Goal: Task Accomplishment & Management: Complete application form

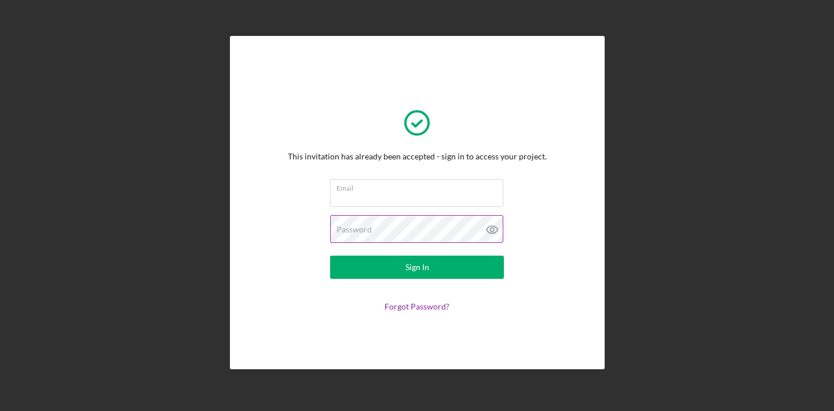
type input "[PERSON_NAME][EMAIL_ADDRESS][DOMAIN_NAME]"
click at [493, 226] on icon at bounding box center [492, 230] width 11 height 8
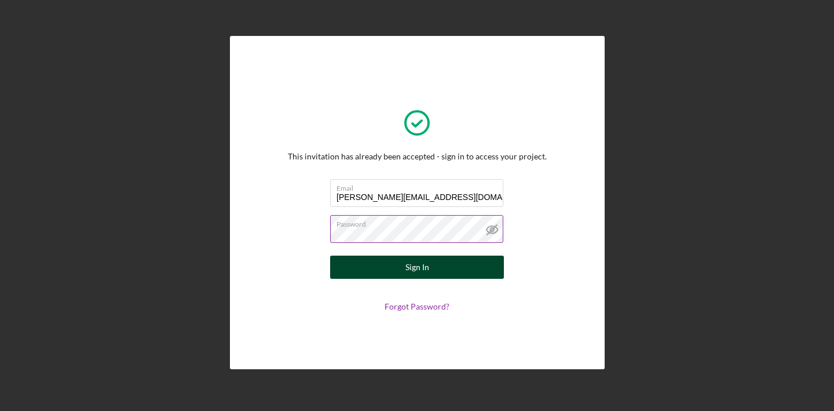
click at [407, 267] on div "Sign In" at bounding box center [417, 266] width 24 height 23
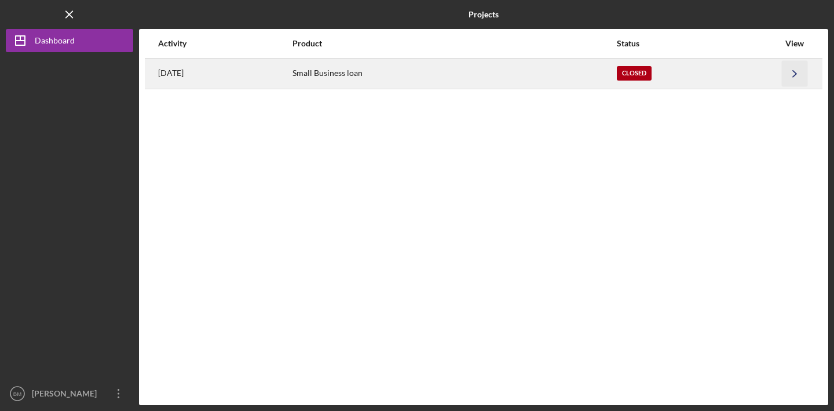
click at [797, 74] on icon "Icon/Navigate" at bounding box center [795, 73] width 26 height 26
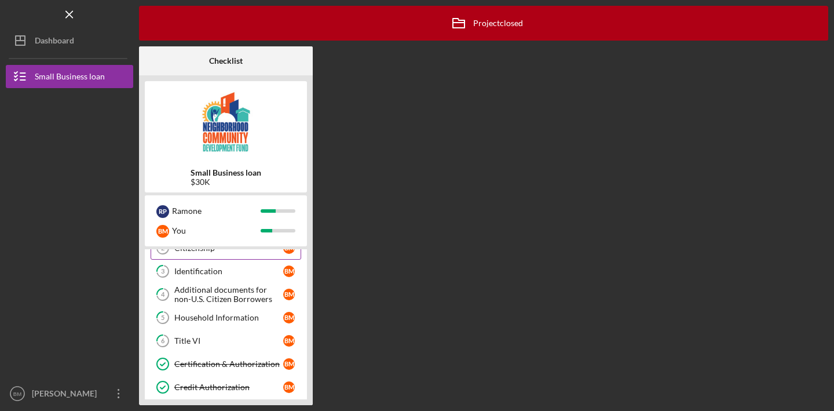
scroll to position [97, 0]
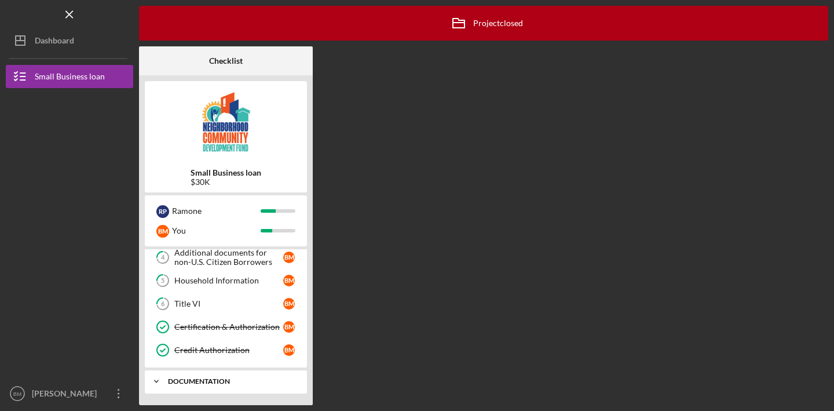
click at [155, 378] on icon "Icon/Expander" at bounding box center [156, 381] width 23 height 23
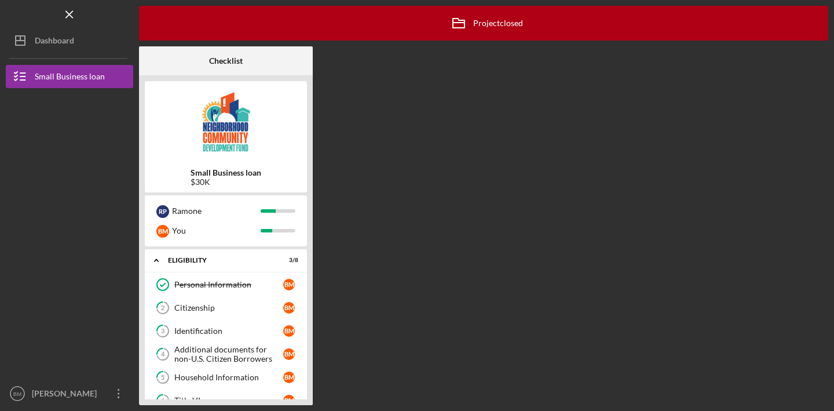
scroll to position [1, 0]
click at [226, 286] on div "Personal Information" at bounding box center [228, 283] width 109 height 9
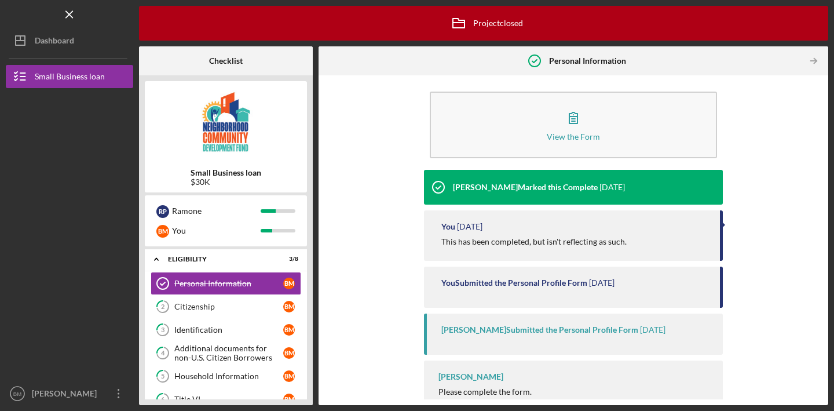
scroll to position [13, 0]
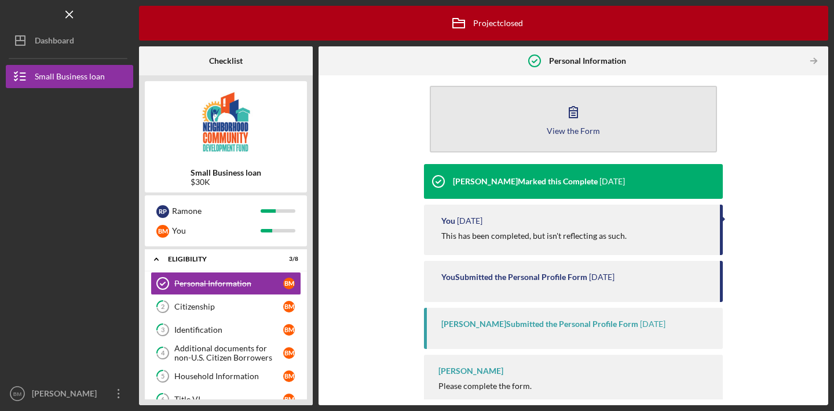
click at [575, 109] on icon "button" at bounding box center [573, 111] width 29 height 29
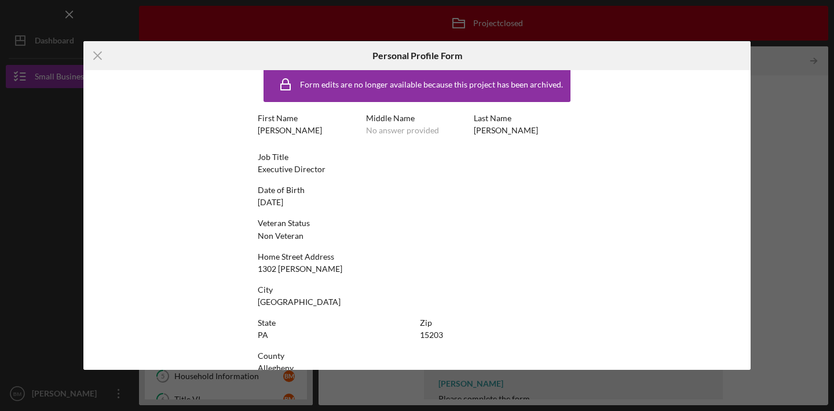
scroll to position [35, 0]
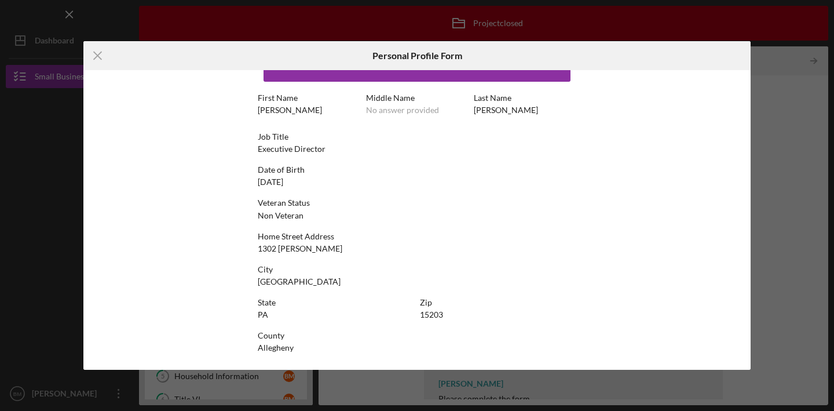
click at [814, 61] on div "Icon/Menu Close Personal Profile Form Form edits are no longer available becaus…" at bounding box center [417, 205] width 834 height 411
click at [94, 55] on icon "Icon/Menu Close" at bounding box center [97, 55] width 29 height 29
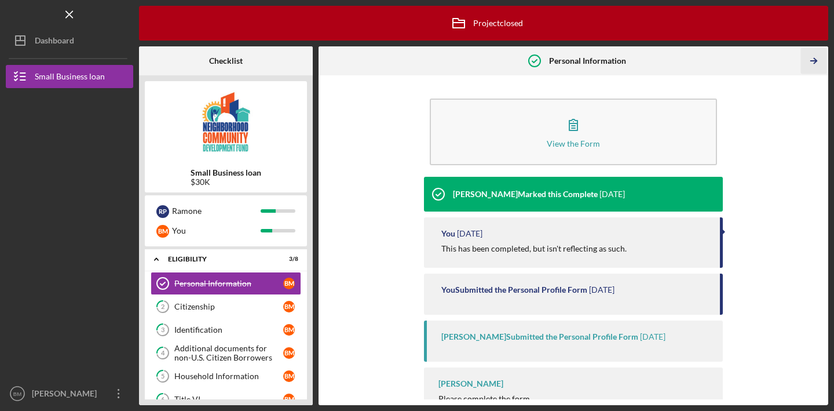
click at [811, 63] on icon "Icon/Table Pagination Arrow" at bounding box center [813, 61] width 26 height 26
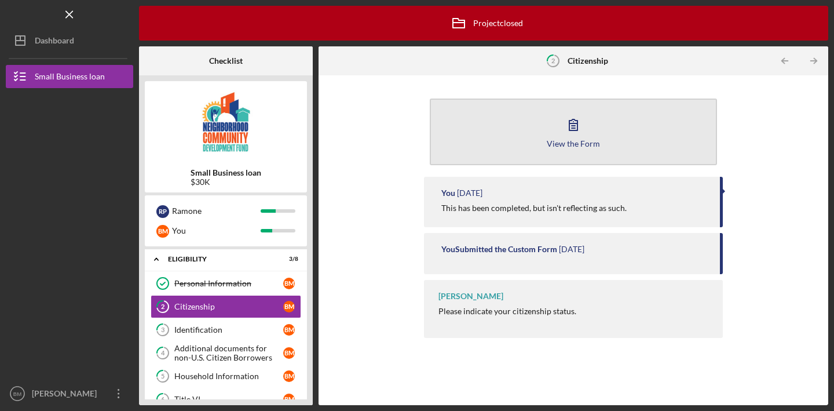
click at [579, 133] on icon "button" at bounding box center [573, 124] width 29 height 29
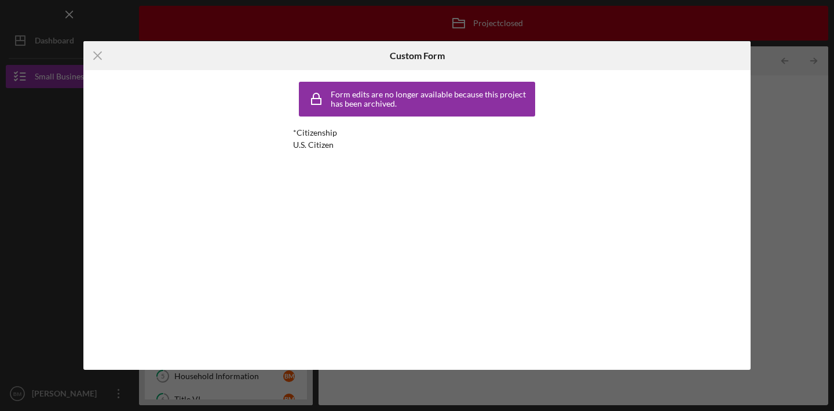
click at [789, 92] on div "Icon/Menu Close Custom Form Form edits are no longer available because this pro…" at bounding box center [417, 205] width 834 height 411
click at [100, 53] on line at bounding box center [98, 56] width 8 height 8
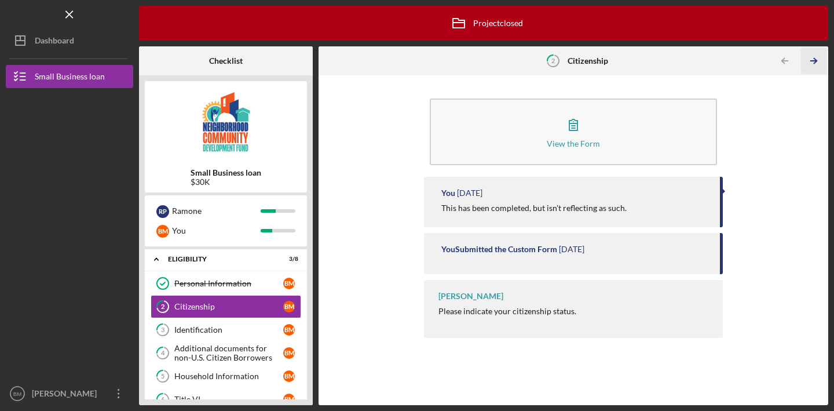
click at [815, 59] on polyline "button" at bounding box center [815, 61] width 3 height 5
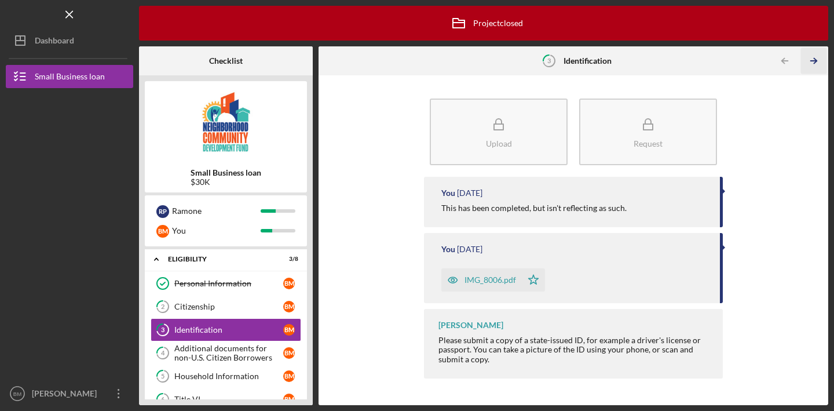
click at [814, 59] on polyline "button" at bounding box center [815, 61] width 3 height 5
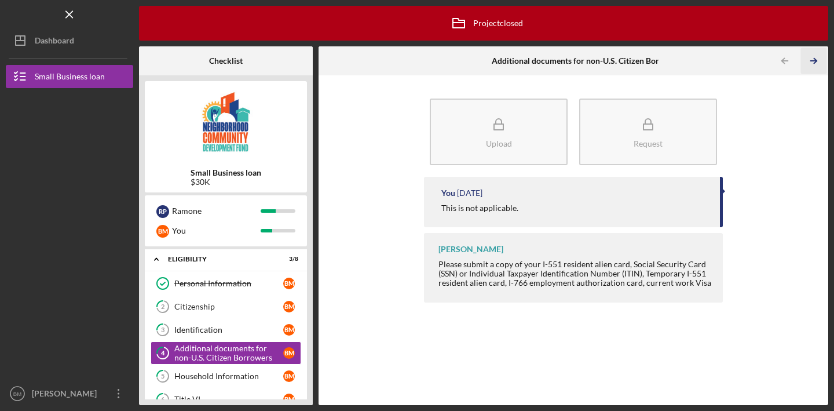
click at [814, 59] on polyline "button" at bounding box center [815, 61] width 3 height 5
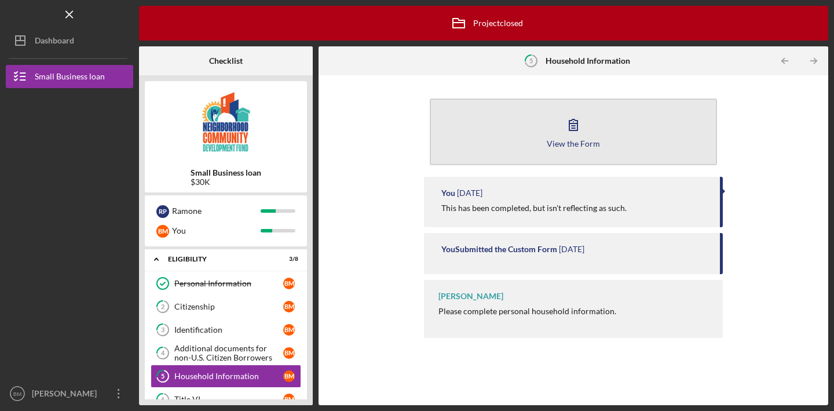
click at [584, 126] on icon "button" at bounding box center [573, 124] width 29 height 29
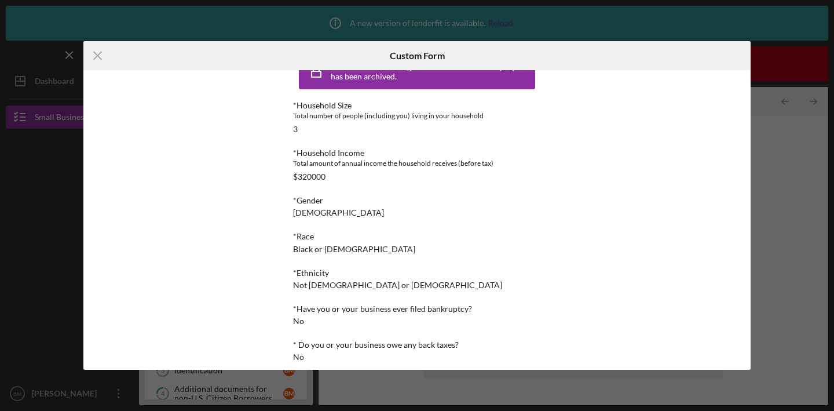
scroll to position [108, 0]
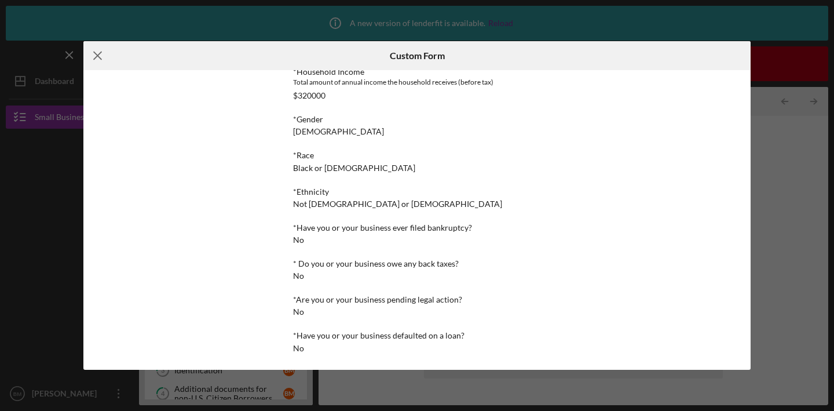
click at [100, 53] on icon "Icon/Menu Close" at bounding box center [97, 55] width 29 height 29
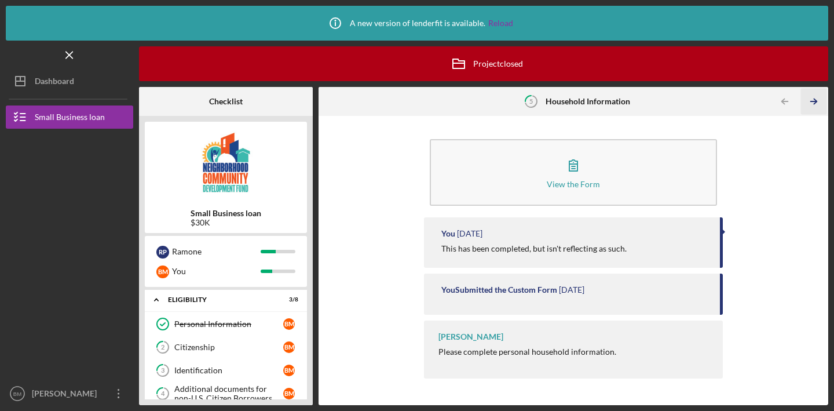
click at [818, 104] on icon "Icon/Table Pagination Arrow" at bounding box center [813, 102] width 26 height 26
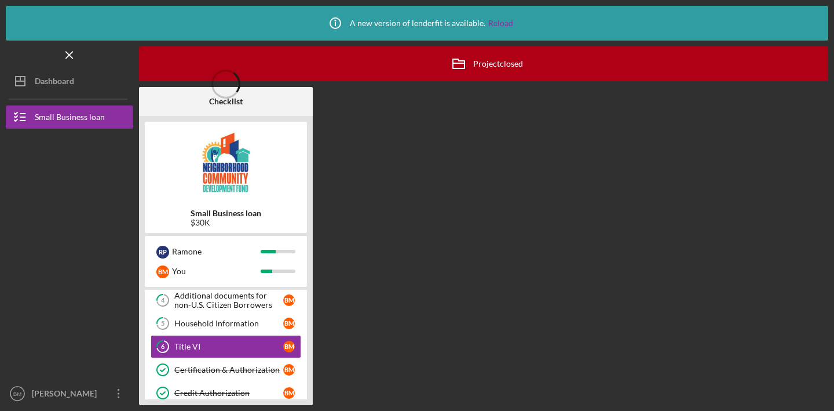
scroll to position [96, 0]
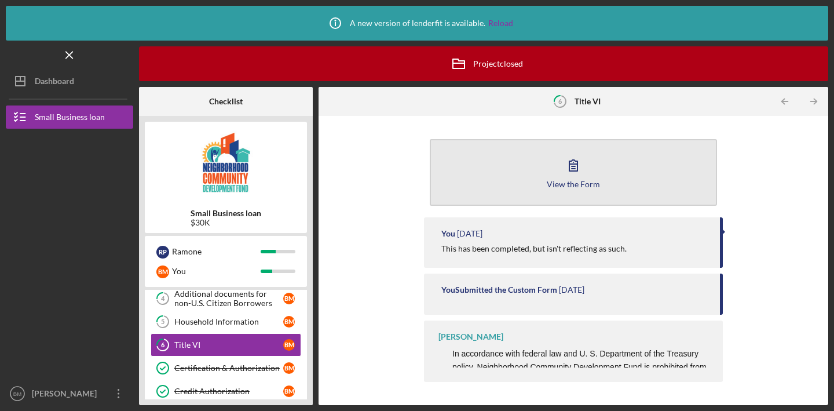
click at [595, 177] on button "View the Form Form" at bounding box center [573, 172] width 287 height 67
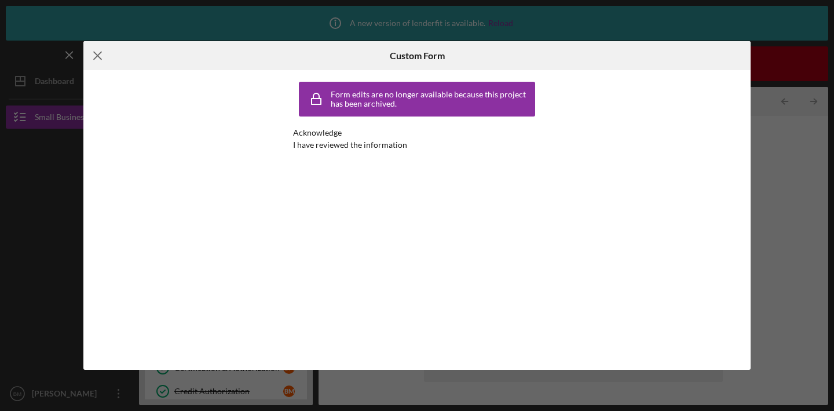
click at [97, 59] on icon "Icon/Menu Close" at bounding box center [97, 55] width 29 height 29
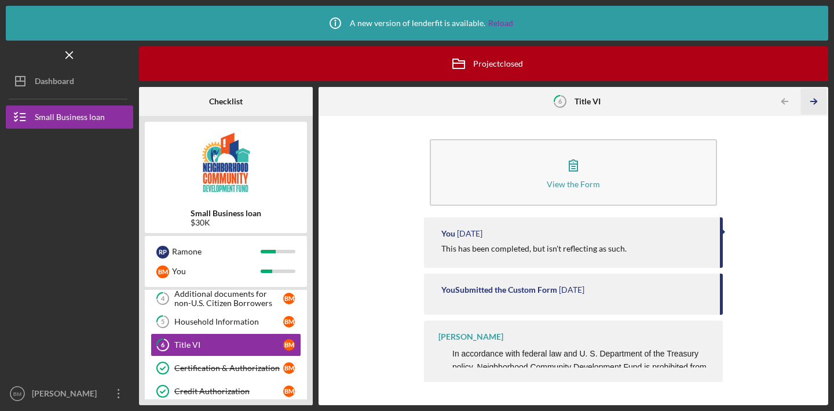
click at [814, 101] on icon "Icon/Table Pagination Arrow" at bounding box center [813, 102] width 26 height 26
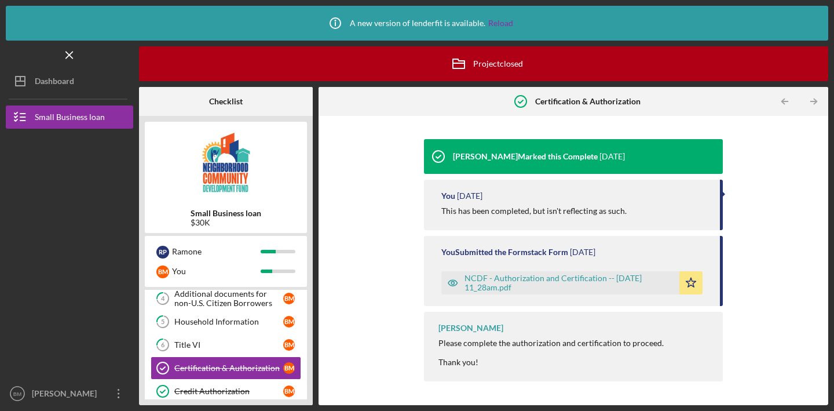
click at [561, 282] on div "NCDF - Authorization and Certification -- [DATE] 11_28am.pdf" at bounding box center [569, 282] width 209 height 19
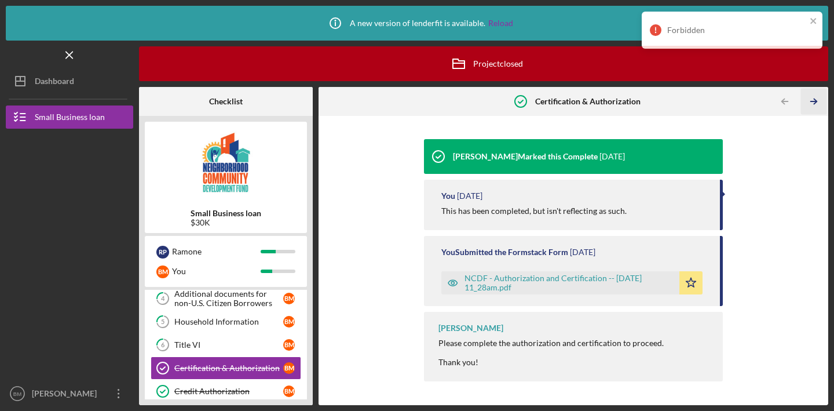
click at [811, 103] on icon "Icon/Table Pagination Arrow" at bounding box center [813, 102] width 26 height 26
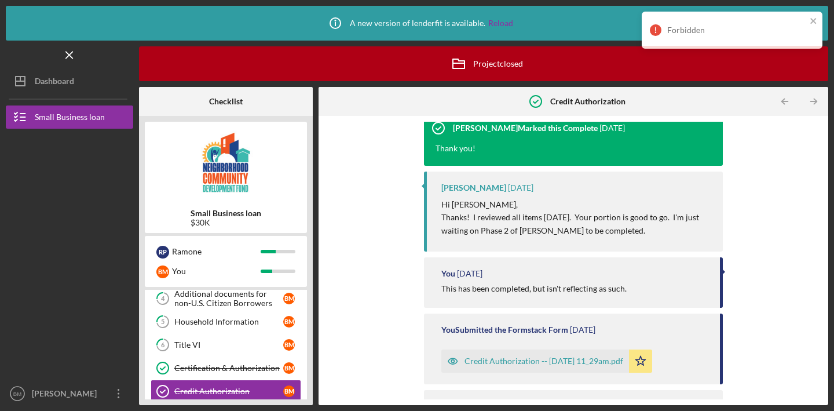
scroll to position [74, 0]
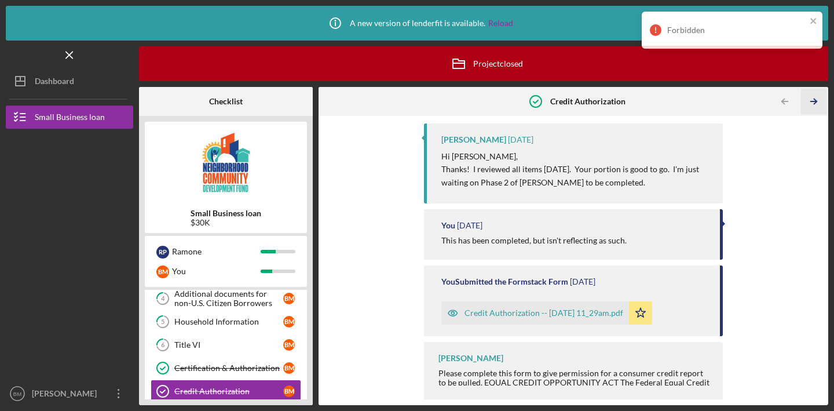
click at [814, 103] on icon "Icon/Table Pagination Arrow" at bounding box center [813, 102] width 26 height 26
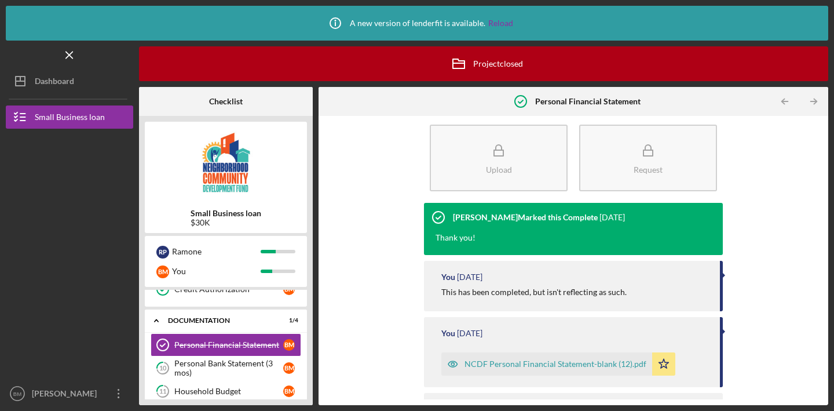
scroll to position [67, 0]
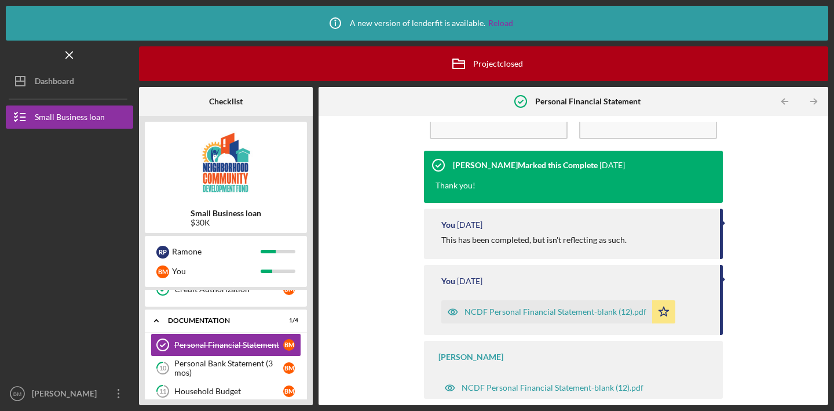
click at [584, 310] on div "NCDF Personal Financial Statement-blank (12).pdf" at bounding box center [556, 311] width 182 height 9
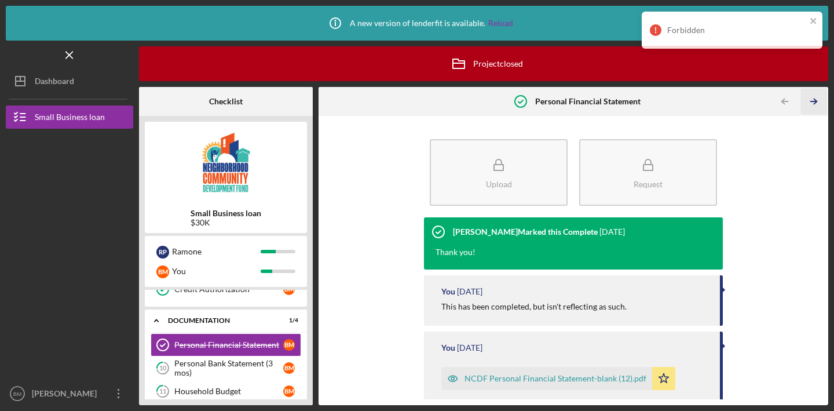
click at [809, 106] on icon "Icon/Table Pagination Arrow" at bounding box center [813, 102] width 26 height 26
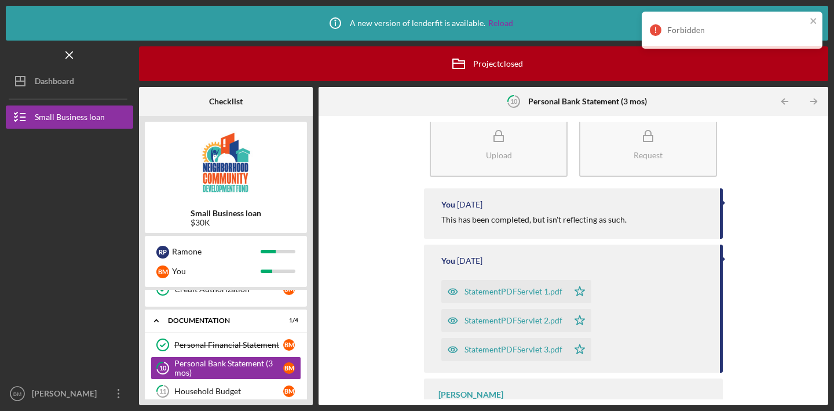
scroll to position [66, 0]
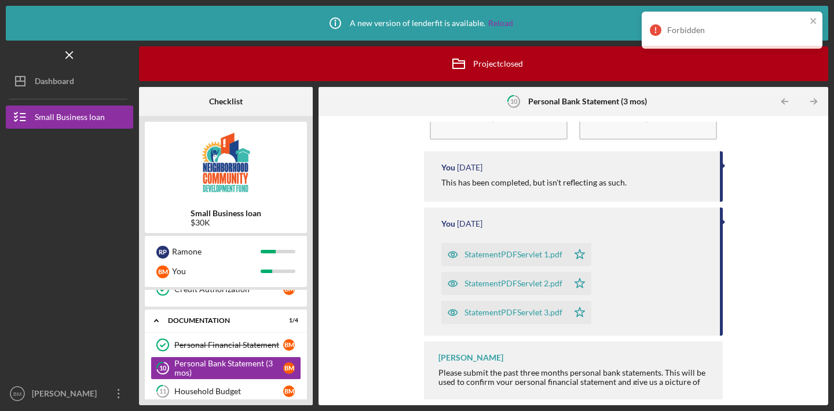
click at [521, 257] on div "StatementPDFServlet 1.pdf" at bounding box center [514, 254] width 98 height 9
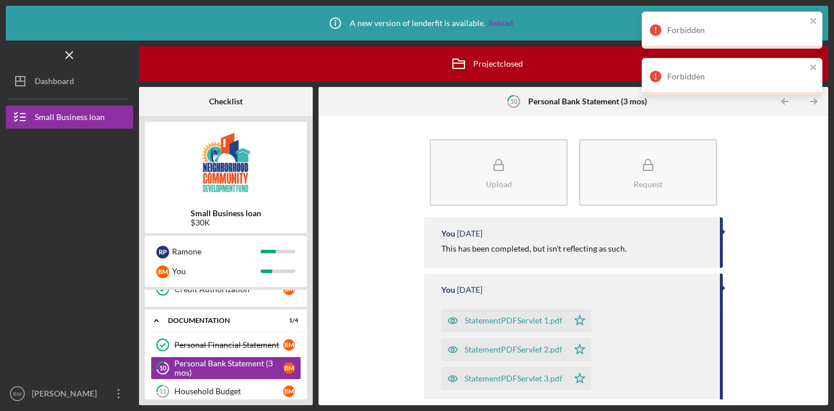
click at [814, 97] on div "Forbidden Forbidden" at bounding box center [731, 57] width 185 height 97
click at [815, 100] on div "Forbidden Forbidden" at bounding box center [731, 57] width 185 height 97
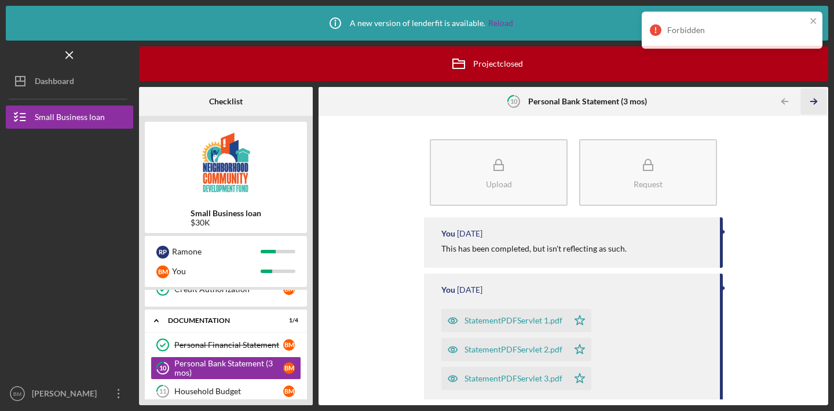
click at [815, 99] on polyline "button" at bounding box center [815, 101] width 3 height 5
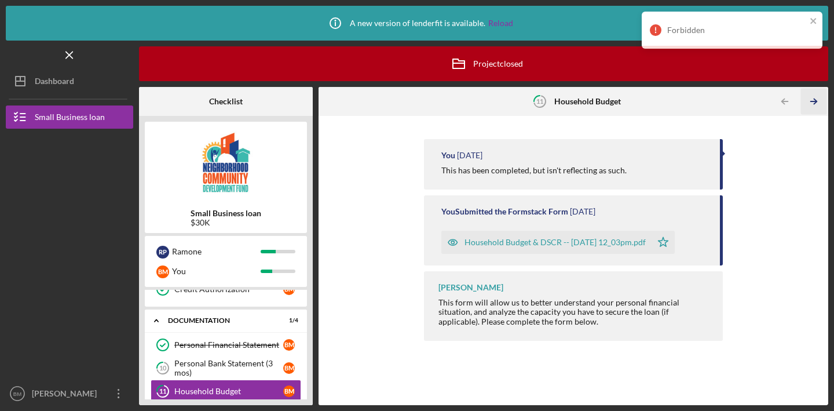
click at [813, 101] on line "button" at bounding box center [814, 101] width 6 height 0
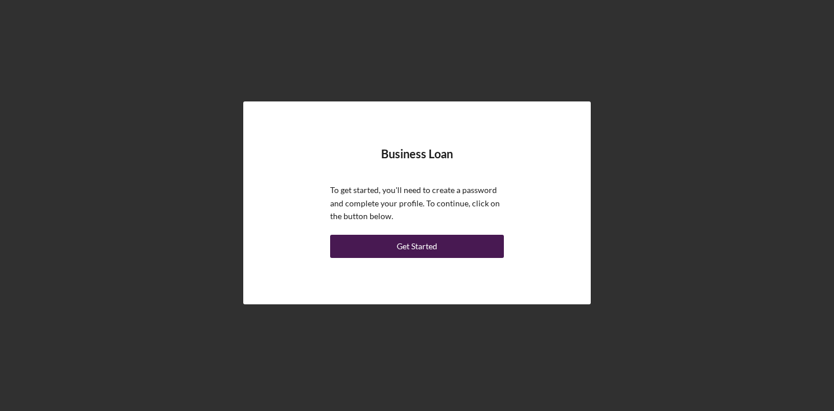
click at [416, 247] on div "Get Started" at bounding box center [417, 246] width 41 height 23
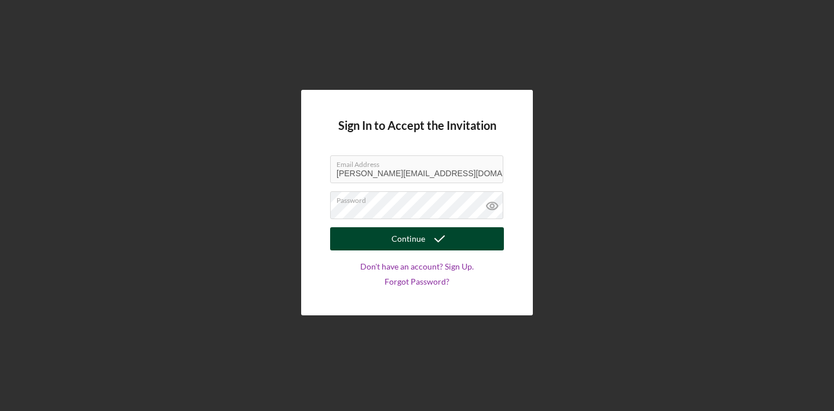
click at [412, 239] on div "Continue" at bounding box center [409, 238] width 34 height 23
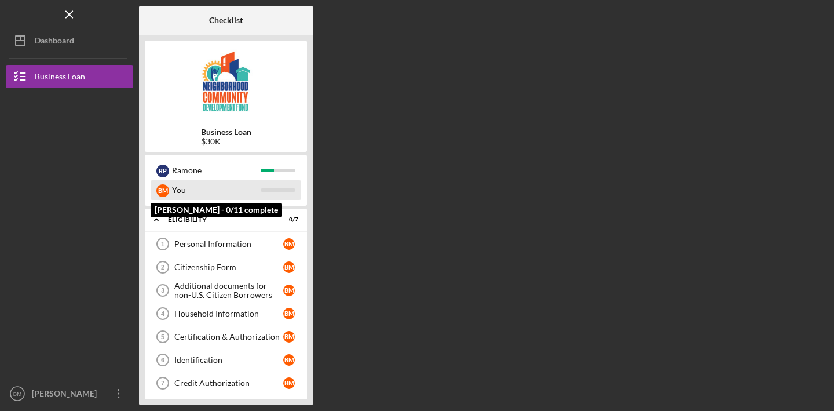
click at [191, 192] on div "You" at bounding box center [216, 190] width 89 height 20
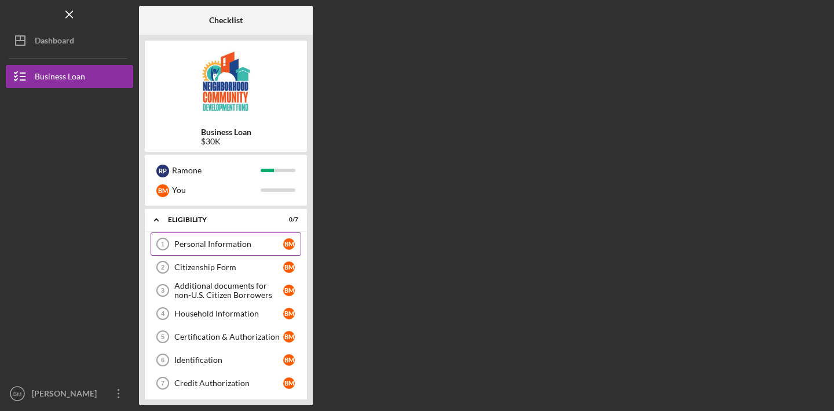
click at [191, 245] on div "Personal Information" at bounding box center [228, 243] width 109 height 9
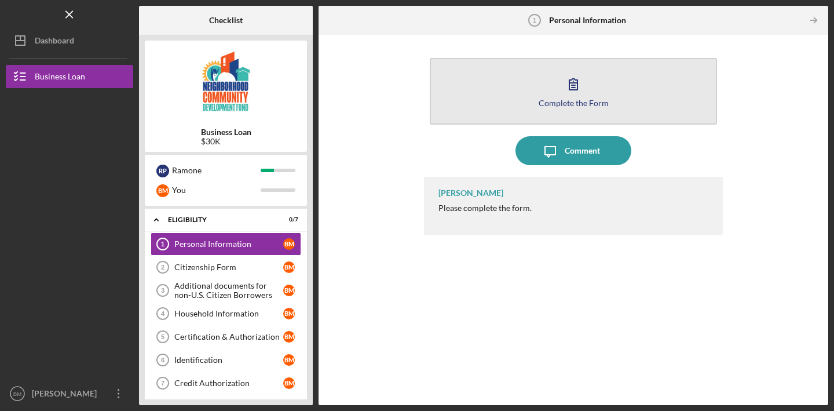
click at [579, 91] on icon "button" at bounding box center [573, 84] width 29 height 29
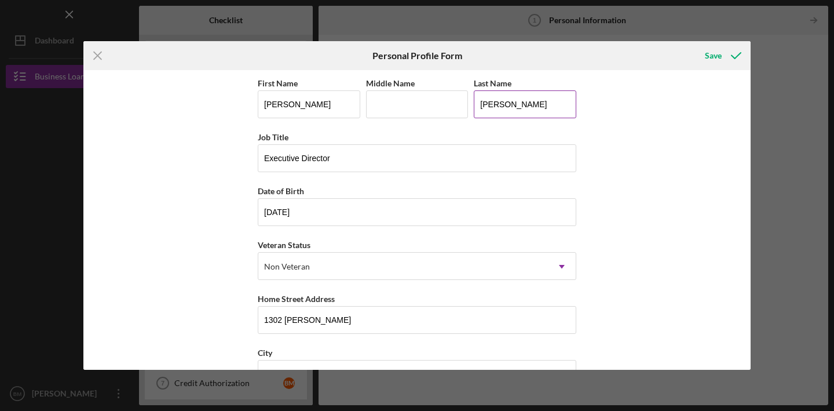
click at [540, 107] on input "[PERSON_NAME]" at bounding box center [525, 104] width 103 height 28
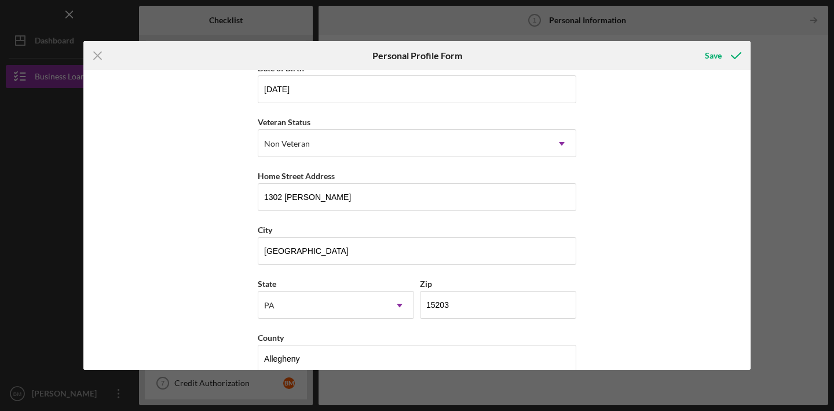
scroll to position [143, 0]
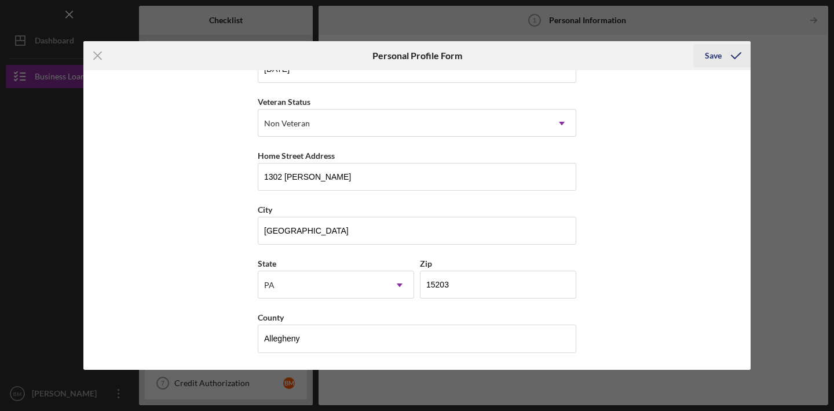
type input "McDonald-Pierce"
click at [715, 55] on div "Save" at bounding box center [713, 55] width 17 height 23
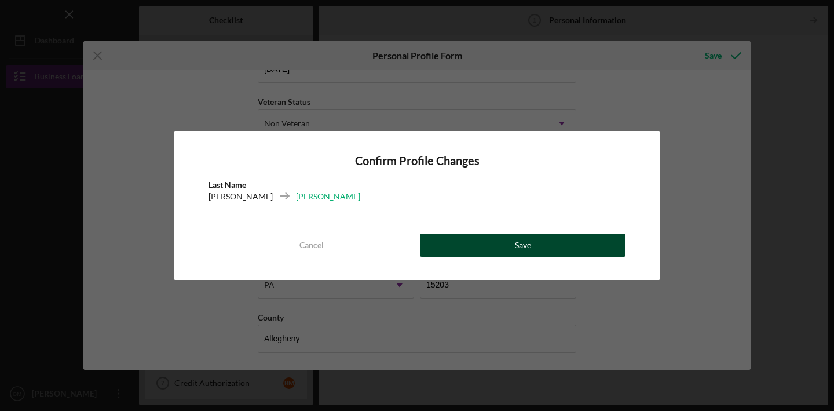
click at [524, 253] on div "Save" at bounding box center [523, 244] width 16 height 23
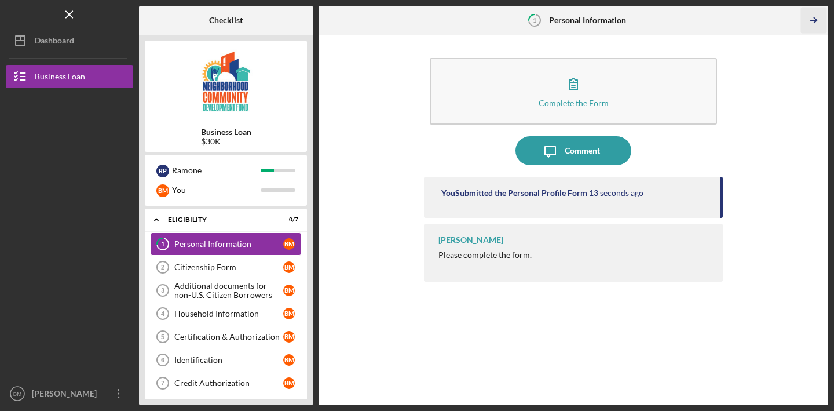
click at [815, 19] on polyline "button" at bounding box center [815, 20] width 3 height 5
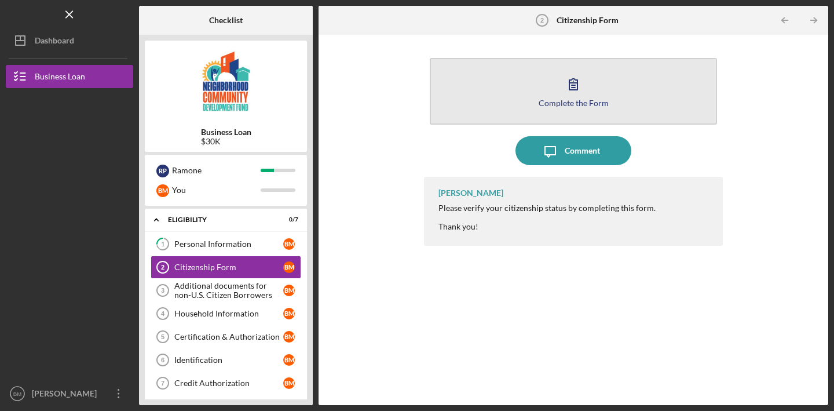
click at [560, 88] on icon "button" at bounding box center [573, 84] width 29 height 29
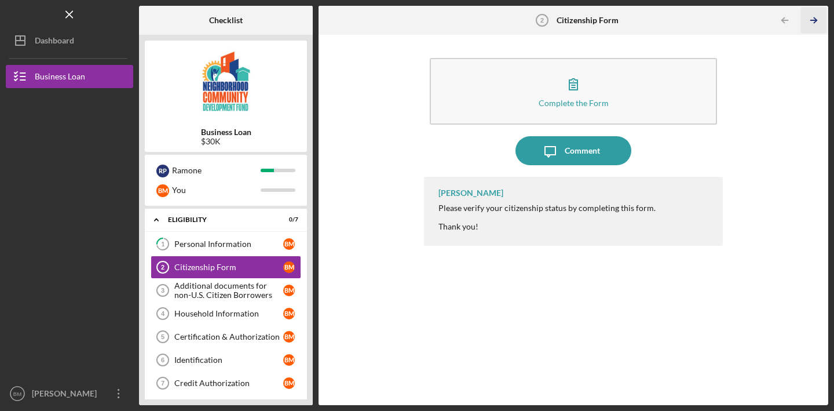
click at [814, 16] on icon "Icon/Table Pagination Arrow" at bounding box center [813, 21] width 26 height 26
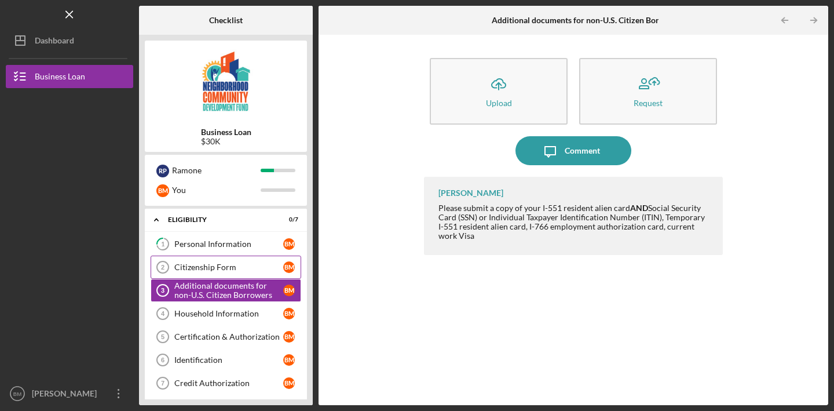
click at [223, 269] on div "Citizenship Form" at bounding box center [228, 266] width 109 height 9
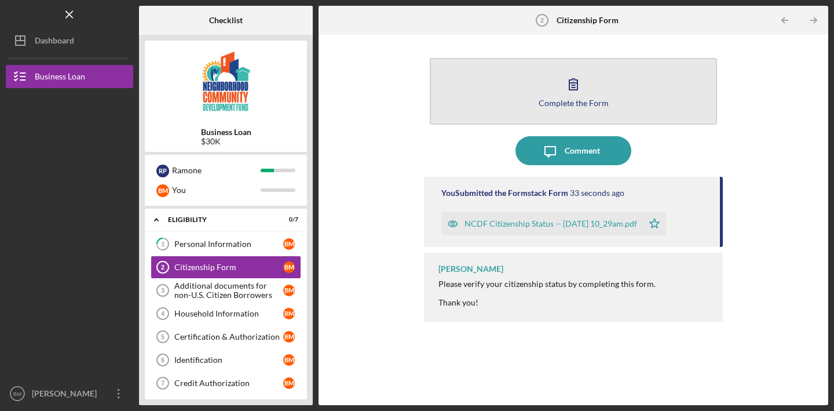
click at [584, 92] on icon "button" at bounding box center [573, 84] width 29 height 29
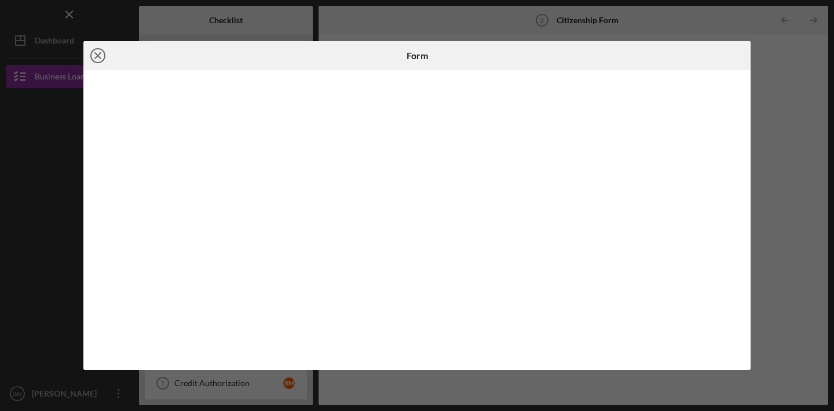
click at [100, 52] on icon "Icon/Close" at bounding box center [97, 55] width 29 height 29
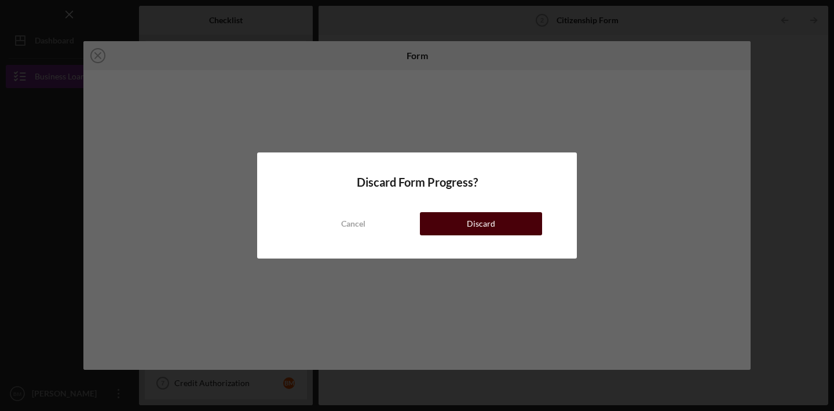
click at [477, 218] on div "Discard" at bounding box center [481, 223] width 28 height 23
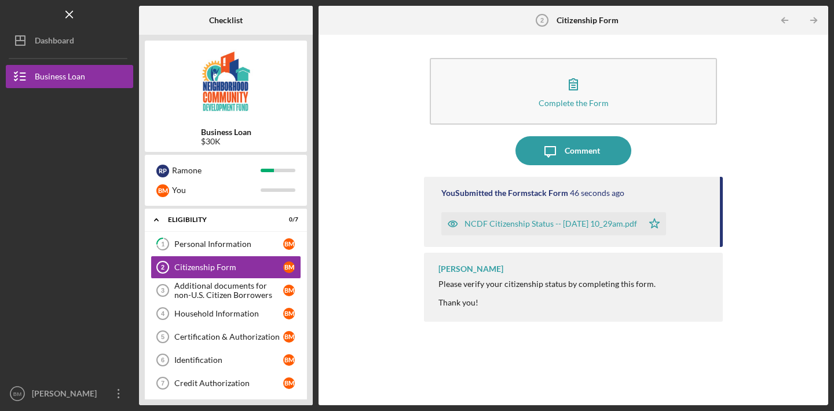
click at [525, 222] on div "NCDF Citizenship Status -- 2025-09-09 10_29am.pdf" at bounding box center [551, 223] width 173 height 9
click at [813, 19] on icon "close" at bounding box center [814, 20] width 8 height 9
click at [813, 23] on icon "Icon/Table Pagination Arrow" at bounding box center [813, 21] width 26 height 26
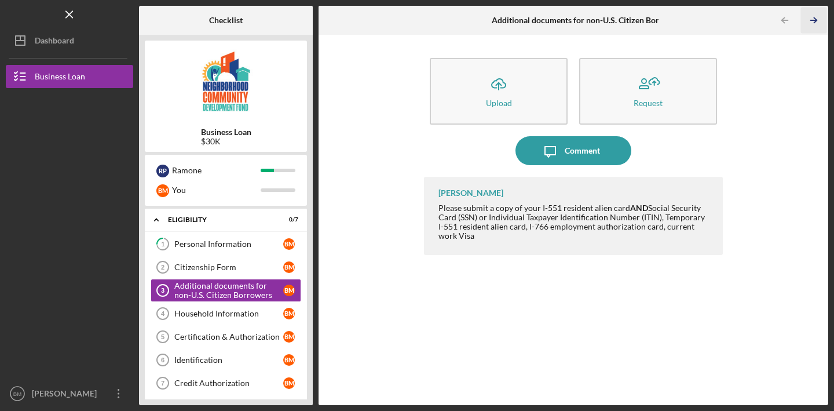
click at [813, 23] on icon "Icon/Table Pagination Arrow" at bounding box center [813, 21] width 26 height 26
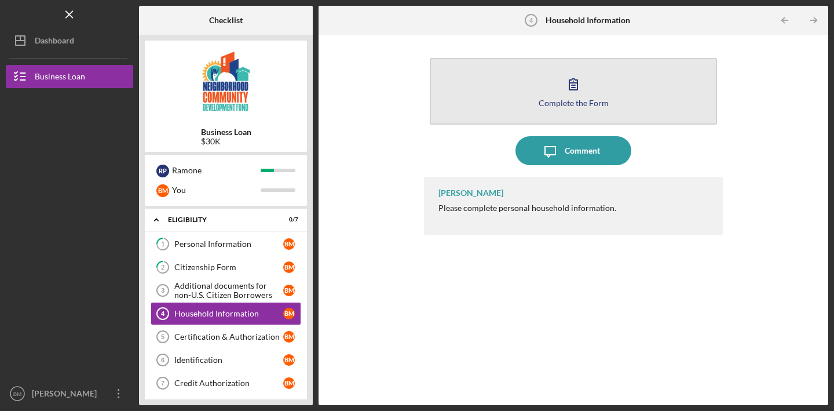
click at [573, 76] on icon "button" at bounding box center [573, 84] width 29 height 29
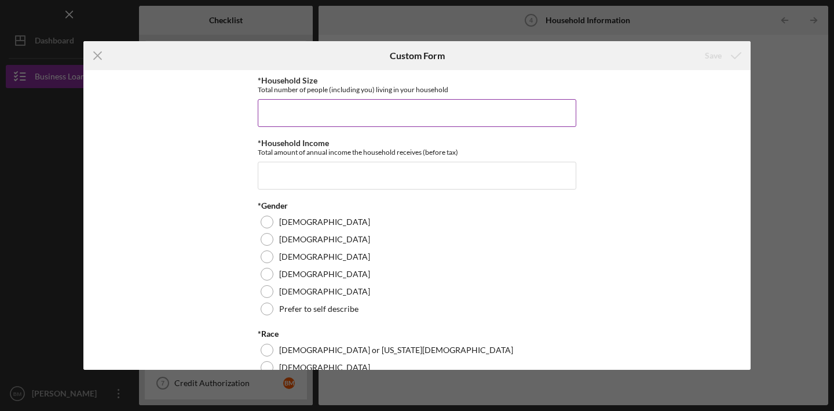
click at [390, 120] on input "*Household Size" at bounding box center [417, 113] width 319 height 28
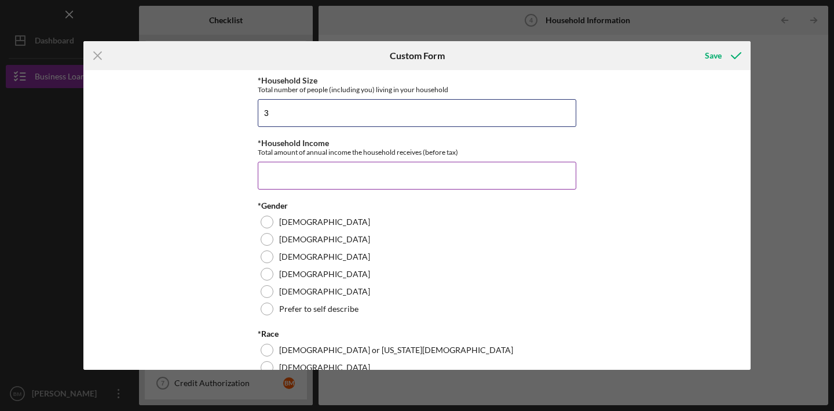
type input "3"
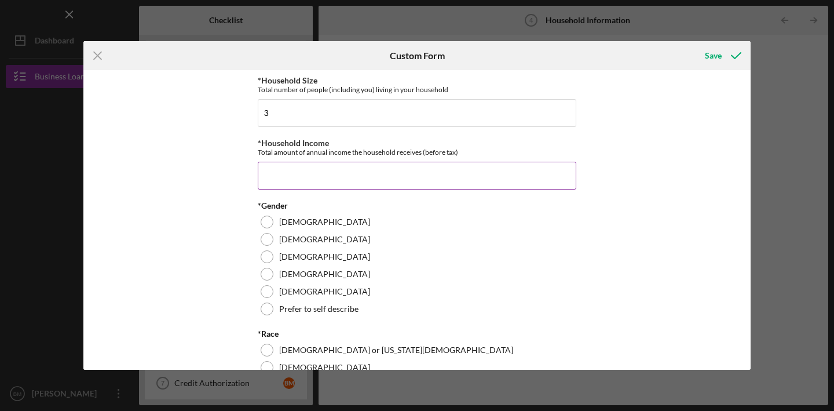
click at [363, 189] on input "*Household Income" at bounding box center [417, 176] width 319 height 28
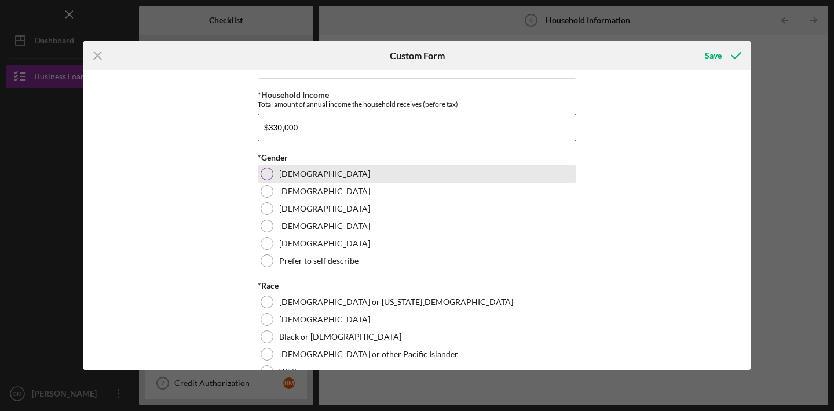
scroll to position [49, 0]
type input "$330,000"
click at [266, 179] on div at bounding box center [267, 172] width 13 height 13
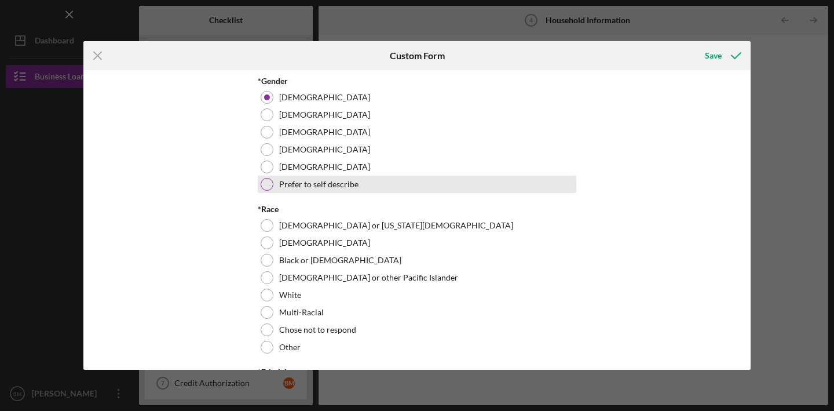
scroll to position [144, 0]
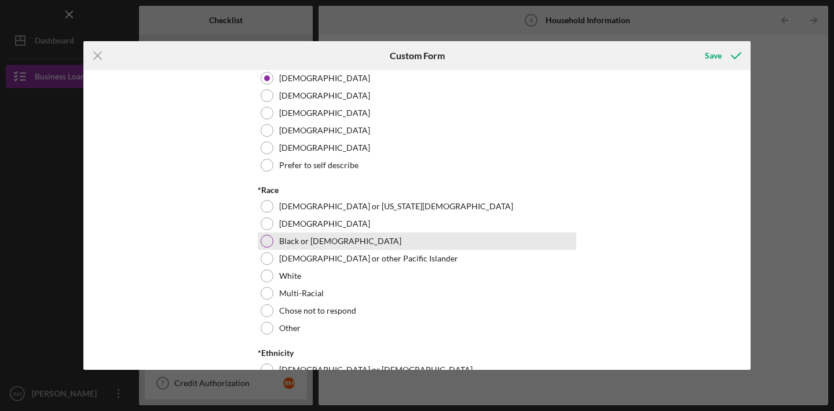
click at [262, 247] on div at bounding box center [267, 241] width 13 height 13
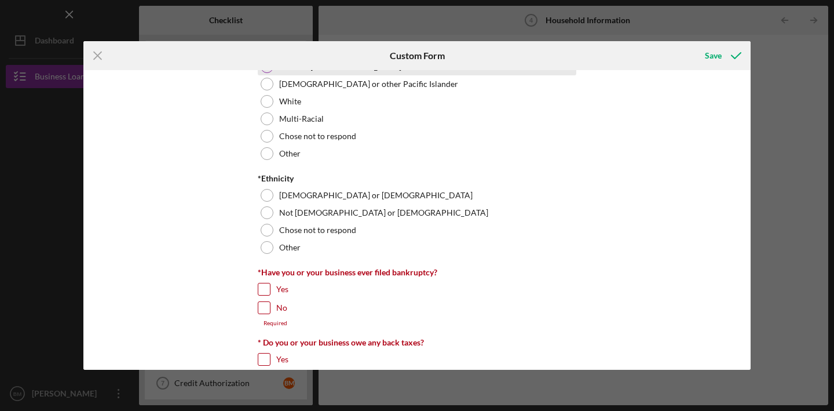
scroll to position [339, 0]
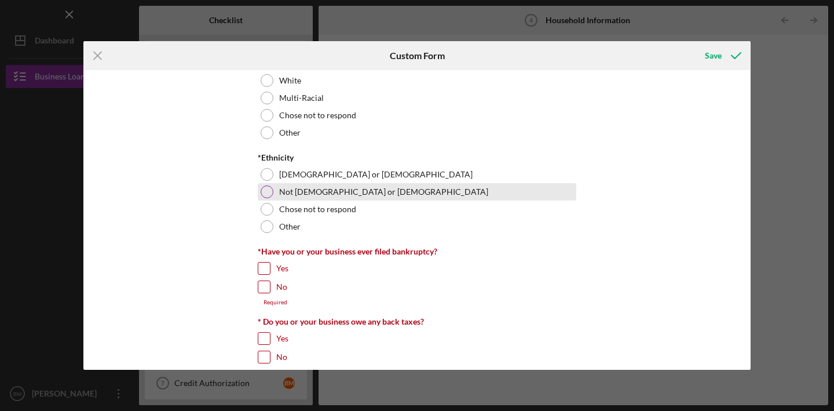
click at [265, 198] on div at bounding box center [267, 191] width 13 height 13
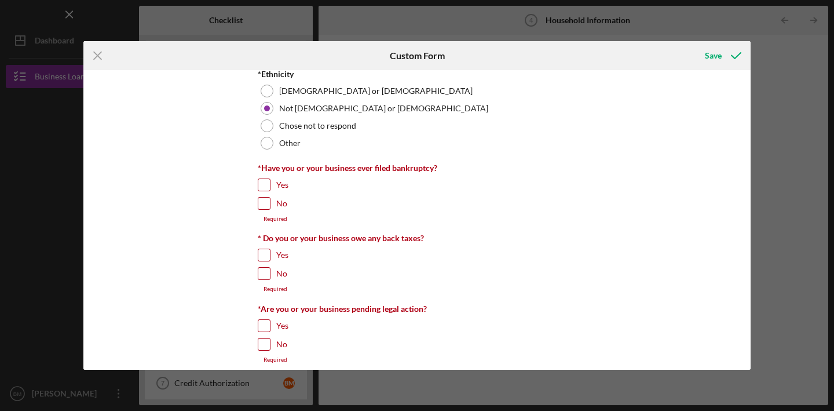
scroll to position [423, 0]
click at [264, 208] on input "No" at bounding box center [264, 202] width 12 height 12
checkbox input "true"
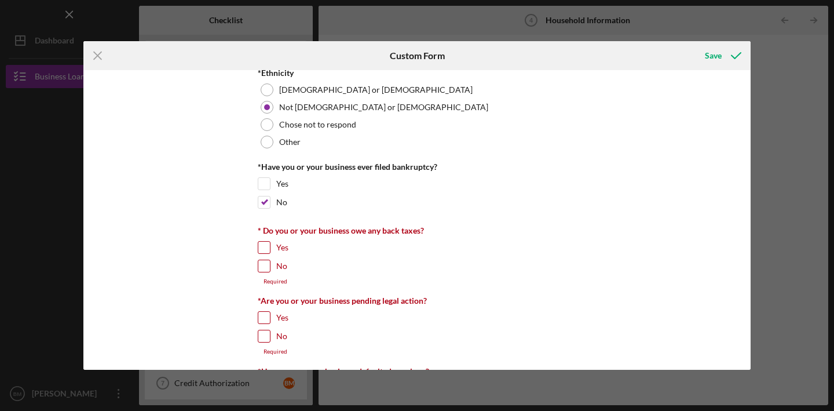
click at [263, 272] on input "No" at bounding box center [264, 266] width 12 height 12
checkbox input "true"
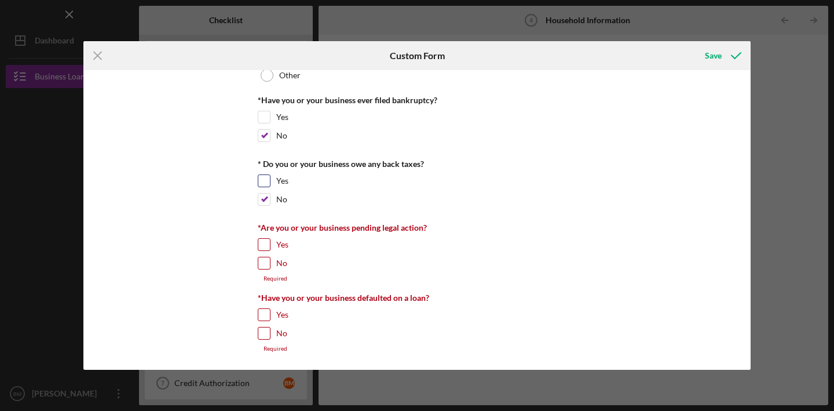
scroll to position [507, 0]
click at [260, 266] on input "No" at bounding box center [264, 263] width 12 height 12
checkbox input "true"
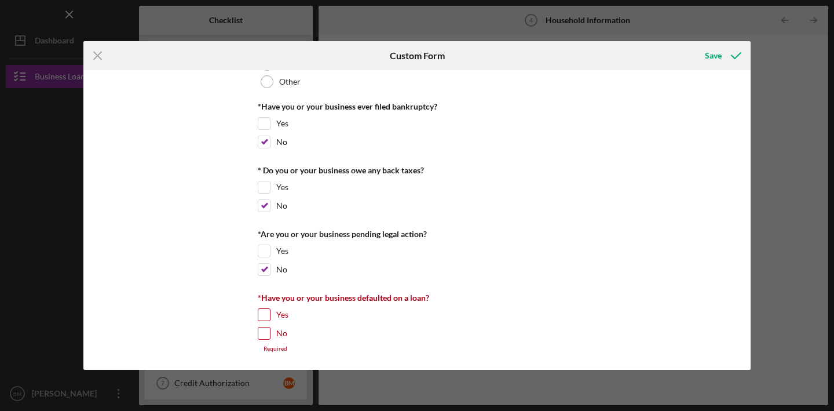
click at [258, 335] on input "No" at bounding box center [264, 333] width 12 height 12
checkbox input "true"
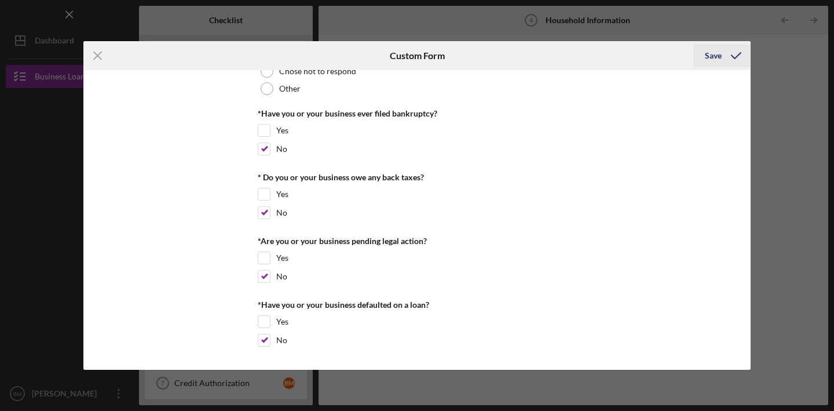
click at [713, 59] on div "Save" at bounding box center [713, 55] width 17 height 23
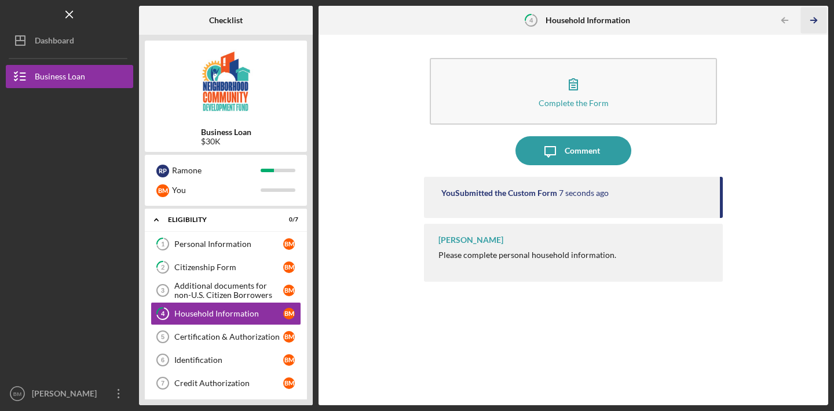
click at [809, 21] on icon "Icon/Table Pagination Arrow" at bounding box center [813, 21] width 26 height 26
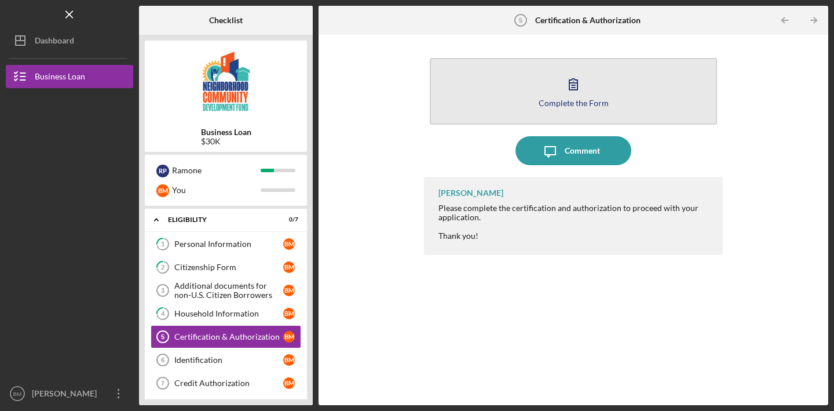
click at [584, 90] on icon "button" at bounding box center [573, 84] width 29 height 29
click at [606, 106] on button "Complete the Form Form" at bounding box center [573, 91] width 287 height 67
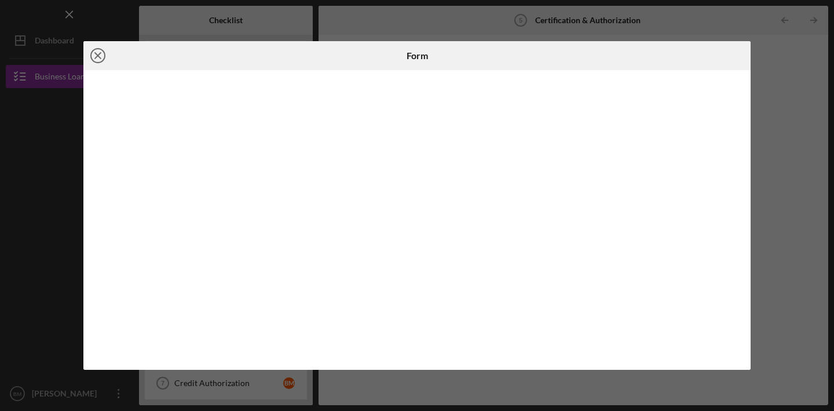
click at [97, 57] on line at bounding box center [98, 56] width 6 height 6
click at [771, 57] on div "Icon/Close Form" at bounding box center [417, 205] width 834 height 411
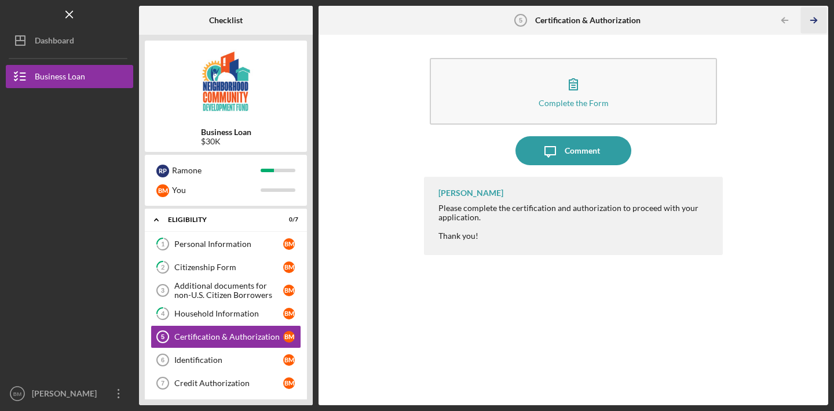
click at [815, 19] on polyline "button" at bounding box center [815, 20] width 3 height 5
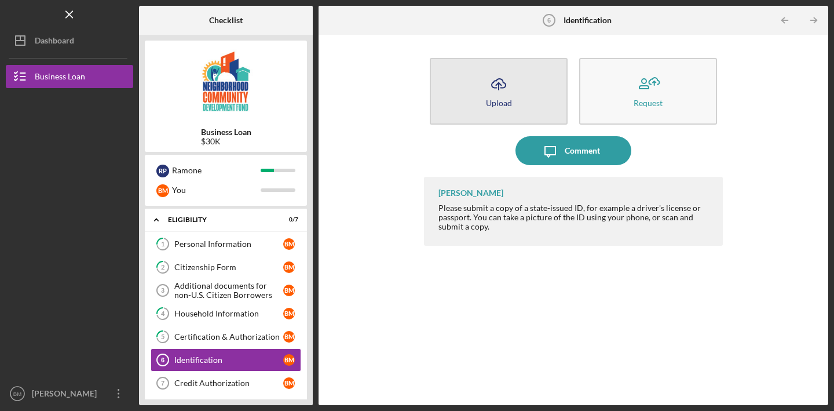
click at [517, 82] on button "Icon/Upload Upload" at bounding box center [499, 91] width 138 height 67
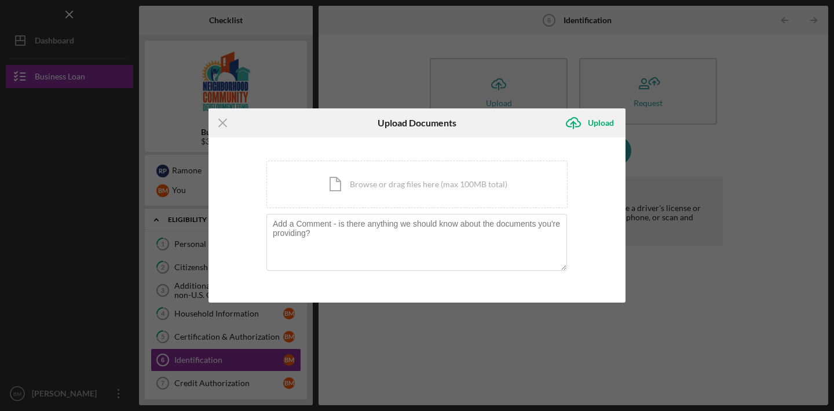
click at [415, 151] on div "You're uploading documents related to Identification . Icon/Document Browse or …" at bounding box center [417, 220] width 417 height 166
click at [424, 185] on div "Icon/Document Browse or drag files here (max 100MB total) Tap to choose files o…" at bounding box center [416, 183] width 301 height 47
click at [374, 191] on div "Icon/Document Browse or drag files here (max 100MB total) Tap to choose files o…" at bounding box center [416, 183] width 301 height 47
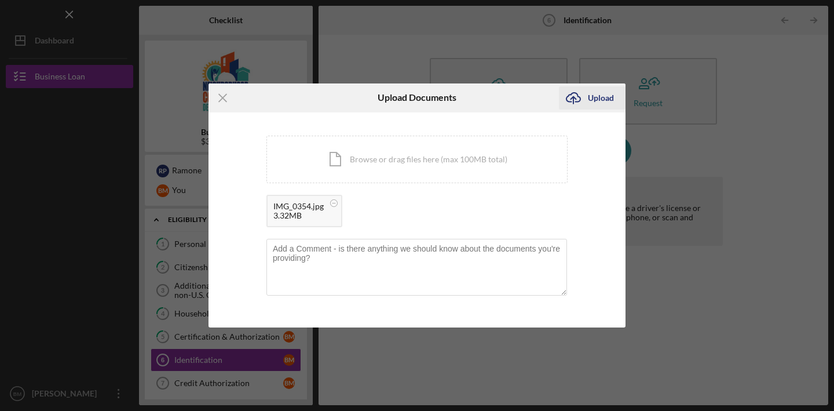
click at [602, 97] on div "Upload" at bounding box center [601, 97] width 26 height 23
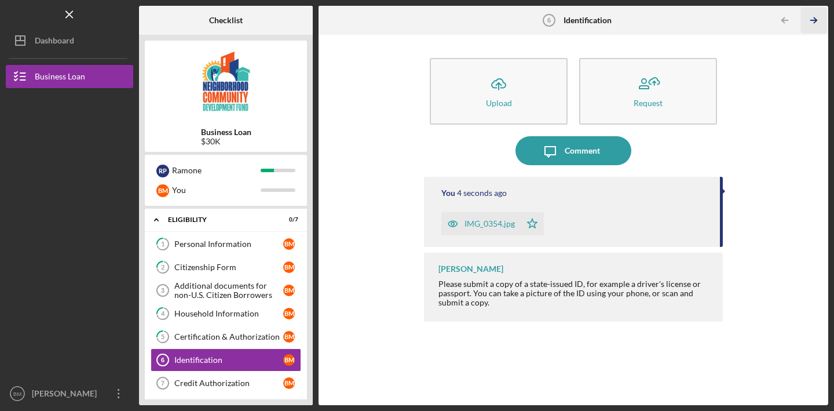
click at [812, 22] on icon "Icon/Table Pagination Arrow" at bounding box center [813, 21] width 26 height 26
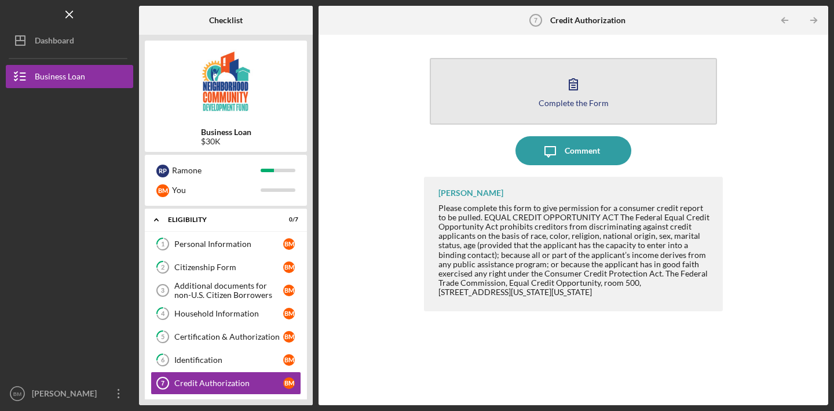
click at [593, 105] on div "Complete the Form" at bounding box center [574, 102] width 70 height 9
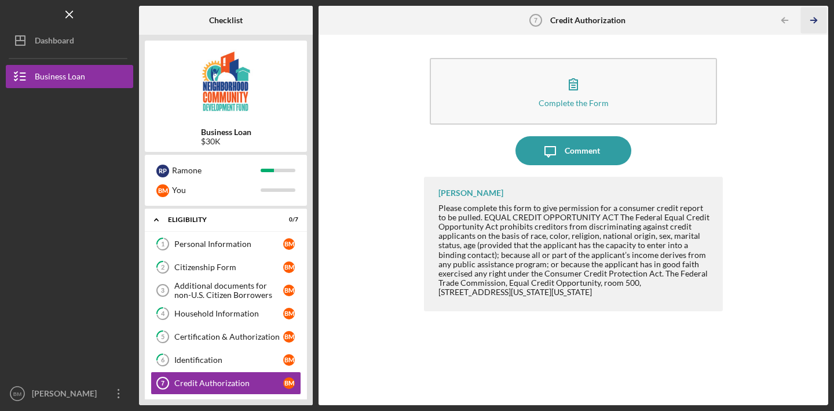
click at [813, 22] on icon "Icon/Table Pagination Arrow" at bounding box center [813, 21] width 26 height 26
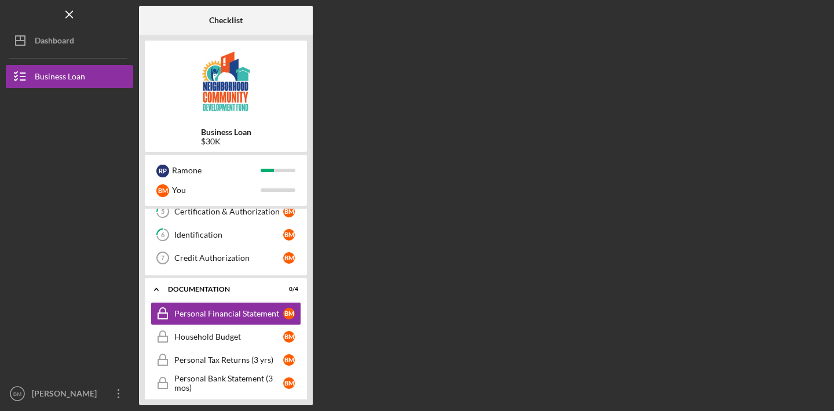
scroll to position [132, 0]
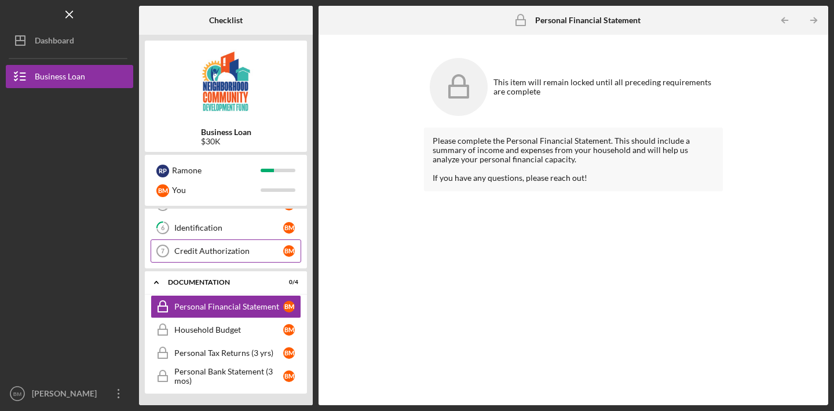
click at [258, 248] on div "Credit Authorization" at bounding box center [228, 250] width 109 height 9
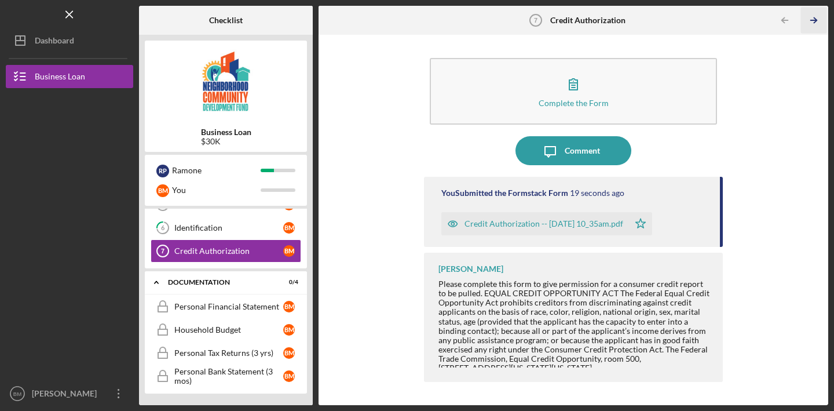
click at [817, 24] on icon "Icon/Table Pagination Arrow" at bounding box center [813, 21] width 26 height 26
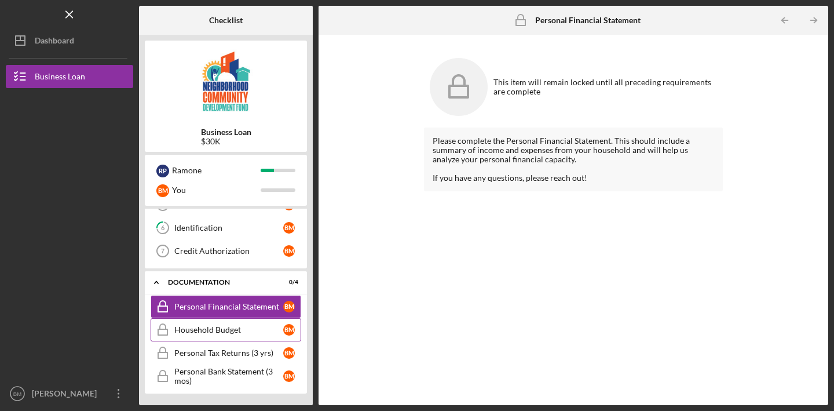
click at [259, 322] on link "Household Budget Household Budget B M" at bounding box center [226, 329] width 151 height 23
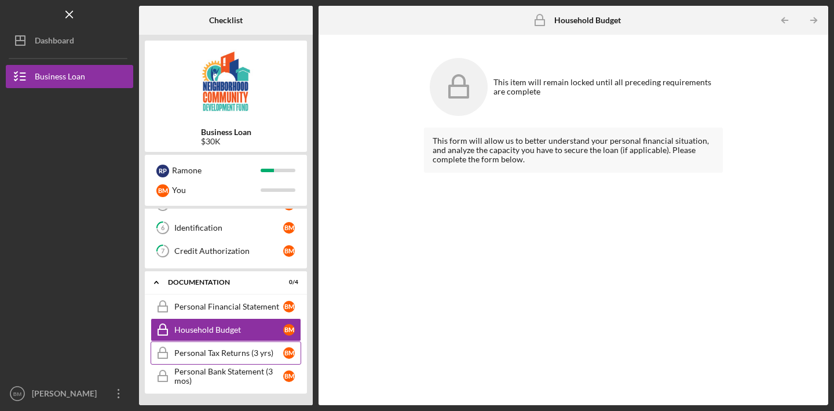
click at [226, 350] on div "Personal Tax Returns (3 yrs)" at bounding box center [228, 352] width 109 height 9
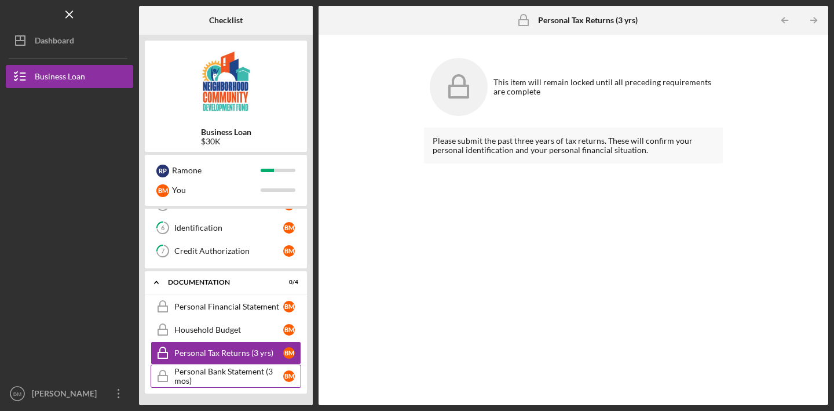
click at [220, 373] on div "Personal Bank Statement (3 mos)" at bounding box center [228, 376] width 109 height 19
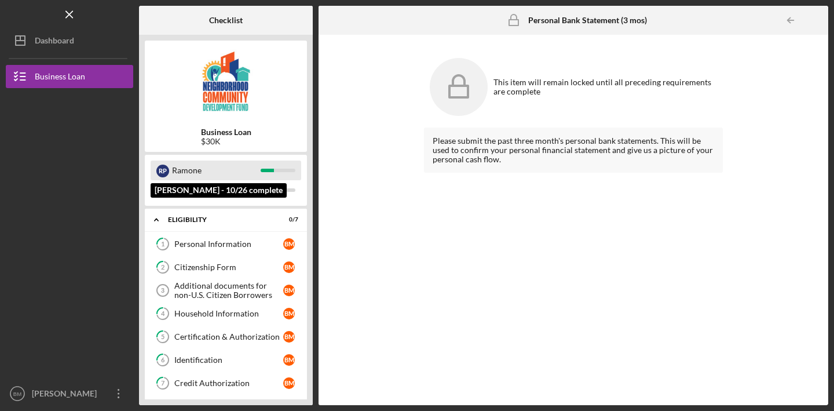
click at [240, 177] on div "Ramone" at bounding box center [216, 170] width 89 height 20
click at [252, 167] on div "Ramone" at bounding box center [216, 170] width 89 height 20
